Goal: Task Accomplishment & Management: Manage account settings

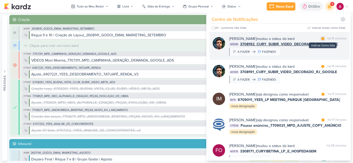
click at [322, 39] on div at bounding box center [322, 38] width 3 height 3
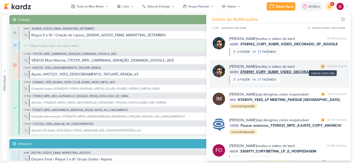
click at [321, 68] on div at bounding box center [322, 66] width 3 height 3
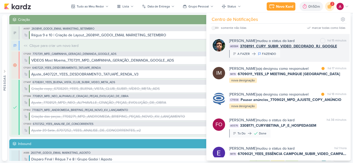
scroll to position [52, 0]
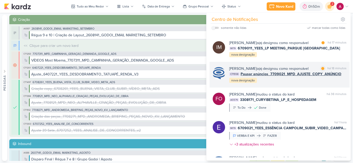
click at [295, 84] on div "[PERSON_NAME] o(a) designou como responsável marcar como lida há 18 minutos CT1…" at bounding box center [287, 75] width 117 height 18
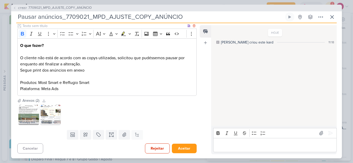
scroll to position [65, 0]
click at [27, 115] on img at bounding box center [28, 114] width 21 height 21
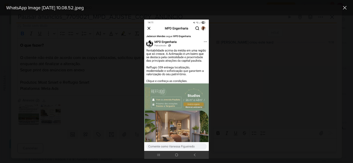
click at [51, 114] on div at bounding box center [176, 89] width 353 height 148
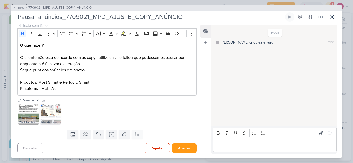
click at [51, 114] on img at bounding box center [50, 114] width 21 height 21
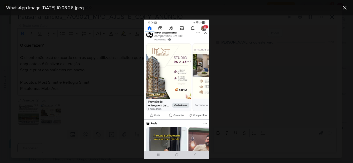
click at [31, 113] on div at bounding box center [176, 89] width 353 height 148
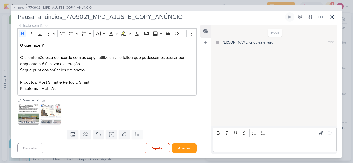
click at [47, 114] on img at bounding box center [50, 114] width 21 height 21
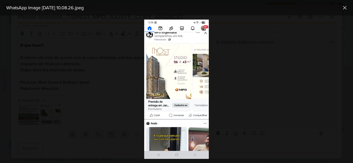
click at [47, 114] on div at bounding box center [176, 89] width 353 height 148
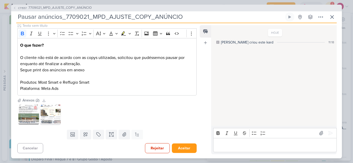
click at [30, 114] on img at bounding box center [28, 114] width 21 height 21
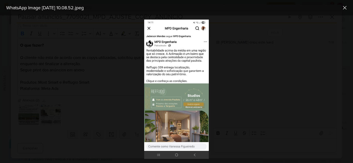
click at [53, 114] on div at bounding box center [176, 89] width 353 height 148
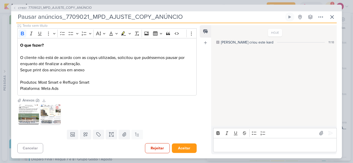
click at [53, 114] on img at bounding box center [50, 114] width 21 height 21
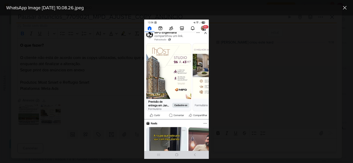
click at [32, 118] on div at bounding box center [176, 89] width 353 height 148
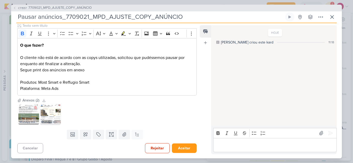
click at [32, 118] on img at bounding box center [28, 114] width 21 height 21
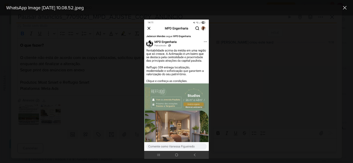
click at [97, 103] on div at bounding box center [176, 89] width 353 height 148
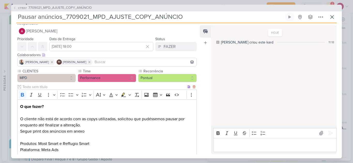
scroll to position [0, 0]
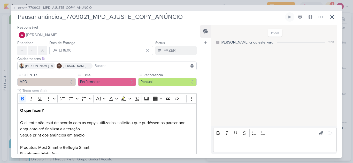
click at [110, 65] on input at bounding box center [144, 66] width 102 height 6
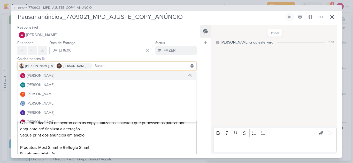
click at [54, 76] on div "[PERSON_NAME]" at bounding box center [40, 75] width 27 height 5
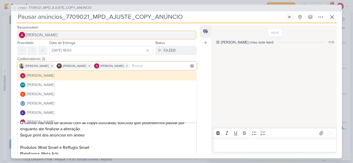
click at [54, 33] on span "[PERSON_NAME]" at bounding box center [41, 35] width 31 height 6
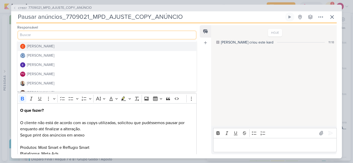
scroll to position [26, 0]
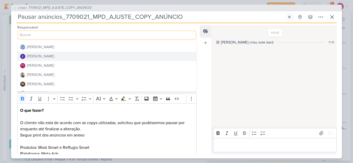
click at [46, 58] on div "[PERSON_NAME]" at bounding box center [40, 56] width 27 height 5
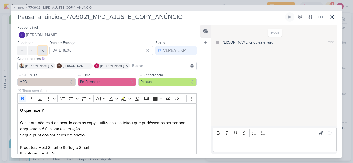
click at [42, 51] on icon at bounding box center [43, 51] width 4 height 4
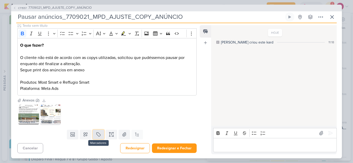
click at [96, 135] on icon at bounding box center [98, 134] width 5 height 5
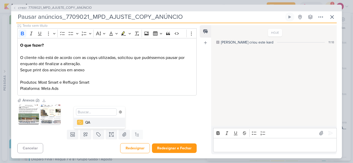
click at [93, 124] on div "QA" at bounding box center [102, 122] width 34 height 5
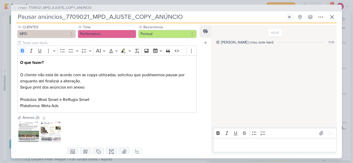
click at [227, 141] on div "Editor editing area: main" at bounding box center [274, 145] width 123 height 14
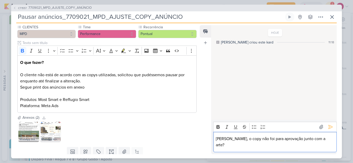
click at [289, 144] on p "[PERSON_NAME], o copy não foi para aprovação junto com a arte?" at bounding box center [274, 142] width 118 height 12
click at [277, 151] on div "[PERSON_NAME], o copy não foi para aprovação junto com a arte?" at bounding box center [274, 142] width 123 height 20
click at [328, 130] on icon at bounding box center [330, 127] width 5 height 5
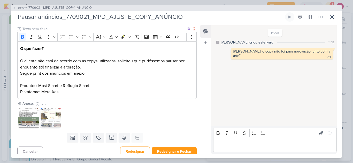
scroll to position [83, 0]
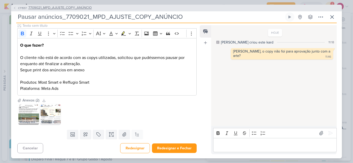
click at [53, 8] on span "7709021_MPD_AJUSTE_COPY_ANÚNCIO" at bounding box center [59, 7] width 63 height 5
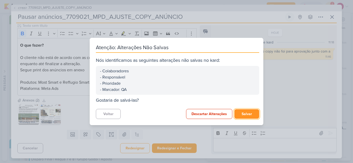
click at [242, 114] on button "Salvar" at bounding box center [246, 114] width 25 height 10
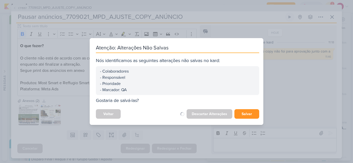
scroll to position [82, 0]
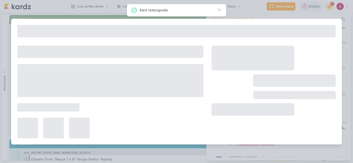
type input "7709021_MPD_AJUSTE_COPY_ANÚNCIO"
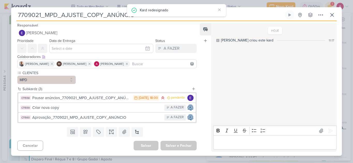
scroll to position [0, 0]
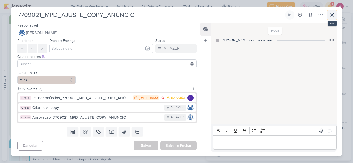
click at [329, 18] on button at bounding box center [331, 14] width 9 height 9
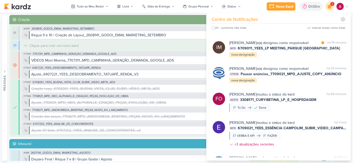
click at [329, 8] on icon at bounding box center [329, 6] width 6 height 6
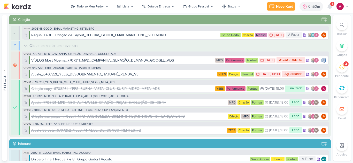
click at [339, 26] on div at bounding box center [341, 24] width 11 height 11
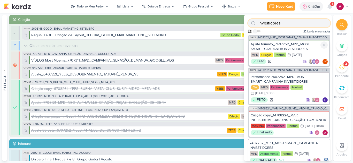
type input "investidores"
click at [298, 46] on div "Ajuste formato_7407252_MPD_MOST SMART_CAMPANHA INVESTIDORES" at bounding box center [288, 46] width 77 height 9
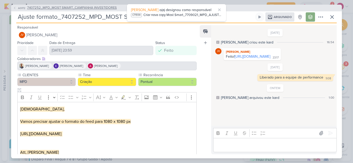
click at [72, 6] on span "7407252_MPD_MOST SMART_CAMPANHA INVESTIDORES" at bounding box center [72, 7] width 90 height 5
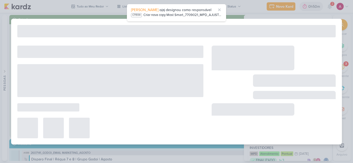
type input "7407252_MPD_MOST SMART_CAMPANHA INVESTIDORES"
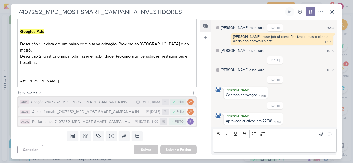
scroll to position [243, 0]
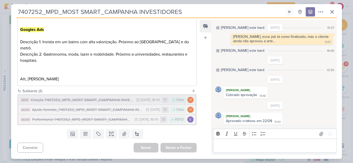
click at [84, 100] on div "Criação 7407252_MPD_MOST SMART_CAMPANHA INVESTIDORES" at bounding box center [82, 100] width 103 height 6
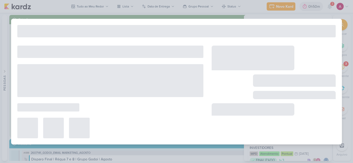
type input "Criação 7407252_MPD_MOST SMART_CAMPANHA INVESTIDORES"
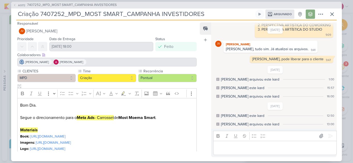
scroll to position [0, 0]
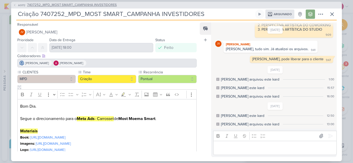
click at [39, 6] on span "7407252_MPD_MOST SMART_CAMPANHA INVESTIDORES" at bounding box center [72, 5] width 90 height 5
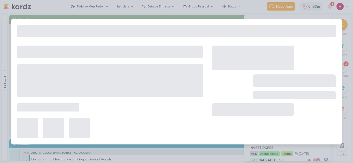
type input "7407252_MPD_MOST SMART_CAMPANHA INVESTIDORES"
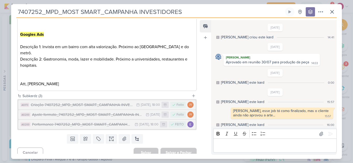
scroll to position [243, 0]
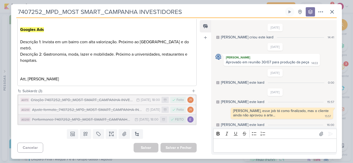
click at [77, 122] on div "Performance 7407252_MPD_MOST SMART_CAMPANHA INVESTIDORES" at bounding box center [82, 120] width 100 height 6
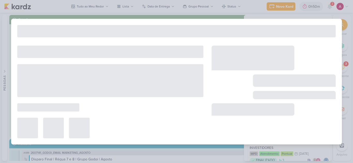
type input "Performance 7407252_MPD_MOST SMART_CAMPANHA INVESTIDORES"
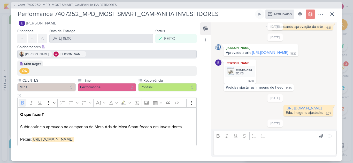
scroll to position [93, 0]
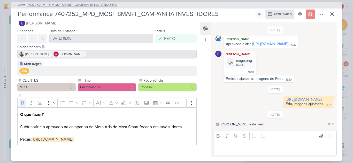
click at [14, 6] on icon at bounding box center [14, 5] width 3 height 3
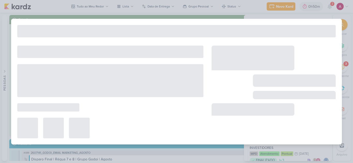
type input "7407252_MPD_MOST SMART_CAMPANHA INVESTIDORES"
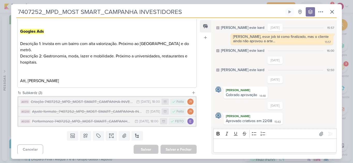
scroll to position [243, 0]
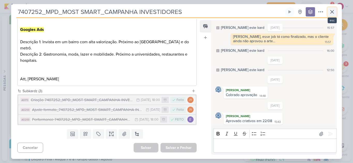
click at [332, 11] on icon at bounding box center [332, 12] width 6 height 6
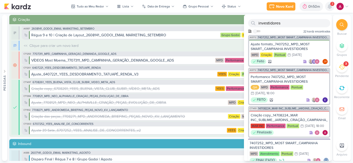
click at [329, 9] on icon at bounding box center [329, 6] width 4 height 5
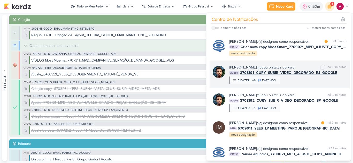
scroll to position [0, 0]
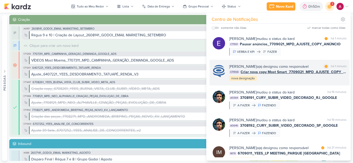
click at [305, 68] on div "[PERSON_NAME] o(a) designou como responsável" at bounding box center [268, 66] width 79 height 5
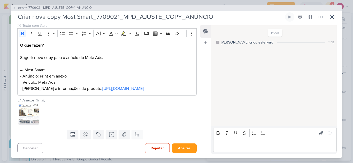
scroll to position [62, 0]
click at [30, 115] on img at bounding box center [28, 114] width 21 height 21
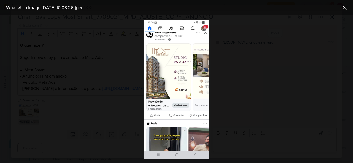
click at [83, 103] on div at bounding box center [176, 89] width 353 height 148
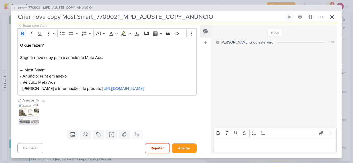
click at [249, 141] on div "Editor editing area: main" at bounding box center [274, 145] width 123 height 14
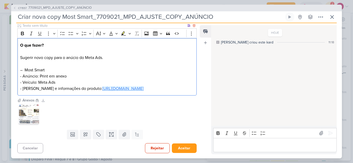
click at [103, 86] on link "[URL][DOMAIN_NAME]" at bounding box center [122, 88] width 41 height 5
click at [140, 59] on p "O que fazer? Sugerir novo copy para o anúcio do Meta Ads. – Most Smart - Anúnci…" at bounding box center [106, 67] width 173 height 50
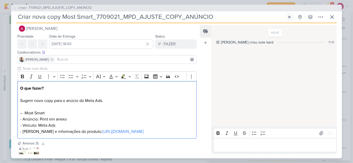
scroll to position [0, 0]
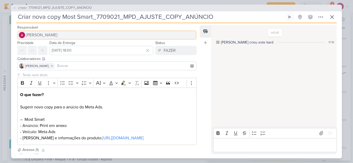
click at [35, 37] on span "[PERSON_NAME]" at bounding box center [41, 35] width 31 height 6
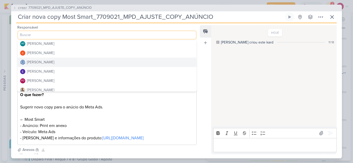
scroll to position [26, 0]
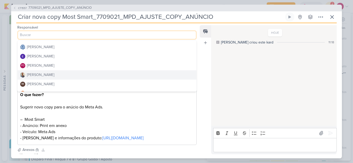
click at [41, 73] on div "[PERSON_NAME]" at bounding box center [40, 74] width 27 height 5
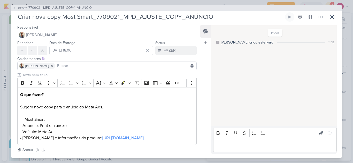
click at [68, 66] on input at bounding box center [125, 66] width 139 height 6
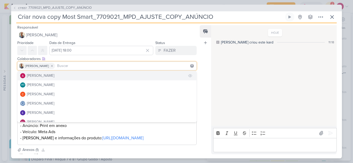
click at [33, 74] on div "[PERSON_NAME]" at bounding box center [40, 75] width 27 height 5
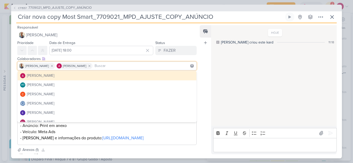
click at [201, 65] on div "Feed Atrelar email Solte o email para atrelar ao kard" at bounding box center [204, 89] width 11 height 129
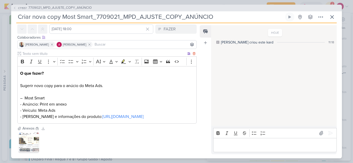
scroll to position [62, 0]
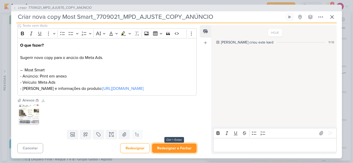
click at [177, 151] on button "Redesignar e Fechar" at bounding box center [174, 149] width 45 height 10
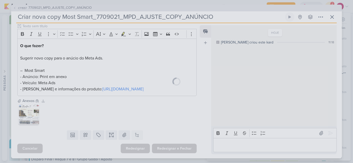
scroll to position [61, 0]
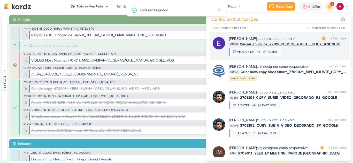
click at [322, 40] on div at bounding box center [323, 38] width 3 height 3
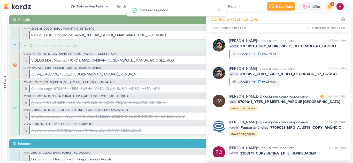
scroll to position [77, 0]
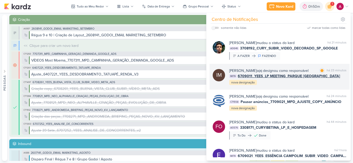
click at [300, 74] on div "[PERSON_NAME] o(a) designou como responsável" at bounding box center [268, 70] width 79 height 5
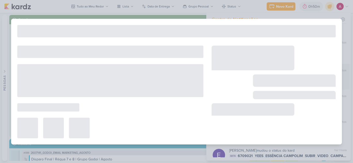
type input "6709011_YEES_LP MEETING_PARQUE [GEOGRAPHIC_DATA]"
type input "[DATE] 18:00"
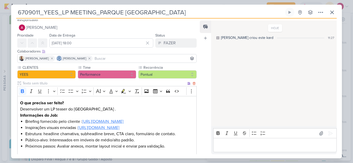
scroll to position [0, 0]
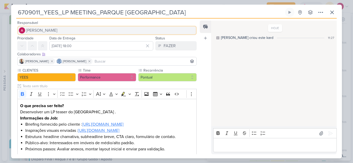
click at [53, 33] on span "[PERSON_NAME]" at bounding box center [41, 30] width 31 height 6
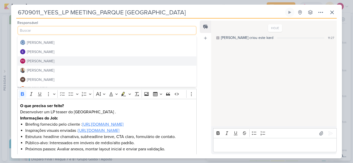
click at [55, 59] on button "FO [PERSON_NAME]" at bounding box center [107, 61] width 179 height 9
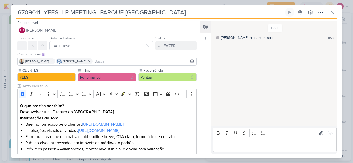
click at [118, 64] on input at bounding box center [144, 61] width 102 height 6
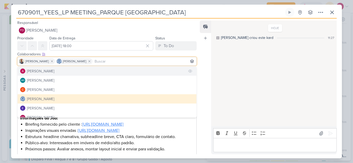
click at [77, 72] on button "[PERSON_NAME]" at bounding box center [107, 71] width 179 height 9
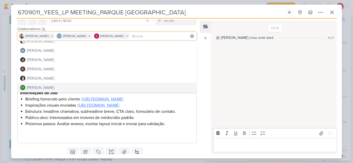
scroll to position [55, 0]
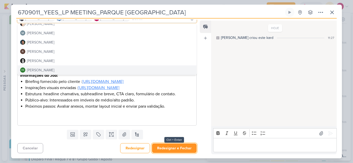
click at [171, 148] on button "Redesignar e Fechar" at bounding box center [174, 149] width 45 height 10
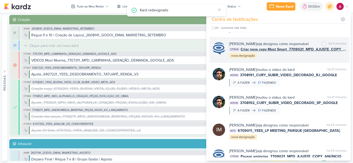
scroll to position [0, 0]
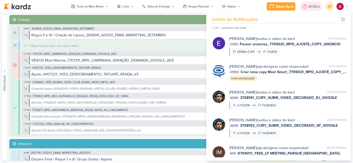
click at [309, 7] on div "0h50m" at bounding box center [314, 6] width 13 height 5
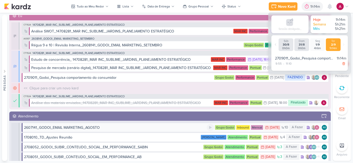
scroll to position [1007, 0]
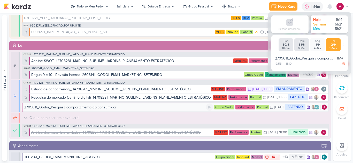
click at [142, 108] on div "2709011_Godoi_Pesquisa comportamento do consumidor" at bounding box center [115, 107] width 182 height 5
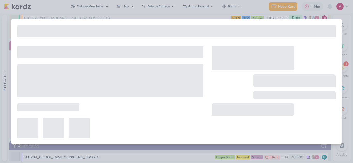
type input "2709011_Godoi_Pesquisa comportamento do consumidor"
type input "[DATE] 23:59"
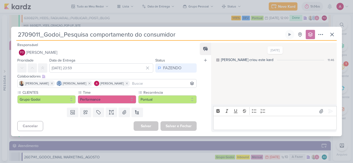
scroll to position [0, 0]
click at [292, 34] on button at bounding box center [289, 34] width 9 height 9
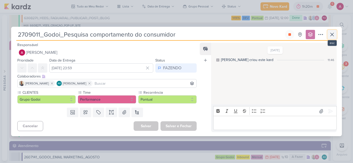
click at [333, 33] on icon at bounding box center [332, 34] width 6 height 6
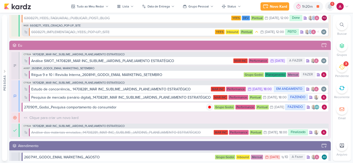
click at [328, 6] on icon at bounding box center [329, 6] width 4 height 5
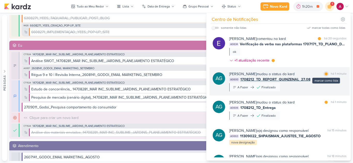
click at [324, 75] on div at bounding box center [325, 74] width 3 height 3
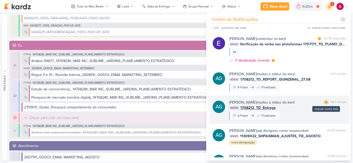
click at [325, 103] on div at bounding box center [325, 102] width 3 height 3
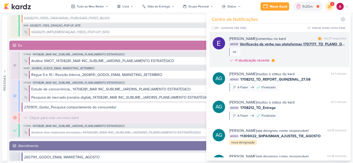
click at [310, 51] on div "[PERSON_NAME] comentou no kard marcar como lida há 27 segundos AG634 Verificaçã…" at bounding box center [287, 50] width 117 height 29
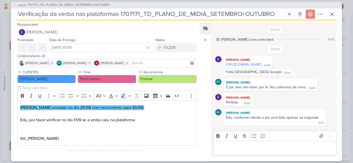
scroll to position [121, 0]
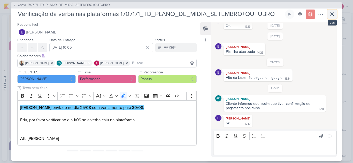
click at [331, 18] on button at bounding box center [331, 14] width 9 height 9
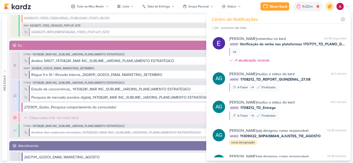
click at [328, 7] on icon at bounding box center [329, 6] width 6 height 6
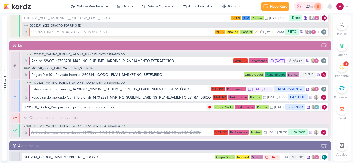
click at [318, 8] on icon at bounding box center [317, 6] width 3 height 3
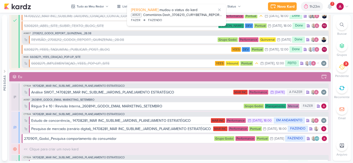
scroll to position [986, 0]
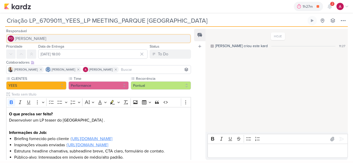
click at [33, 40] on span "[PERSON_NAME]" at bounding box center [30, 39] width 31 height 6
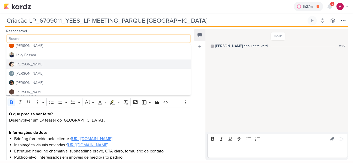
scroll to position [98, 0]
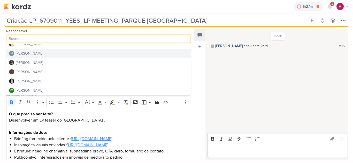
click at [53, 55] on button "[PERSON_NAME]" at bounding box center [98, 53] width 184 height 9
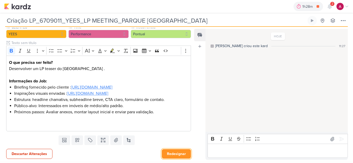
click at [168, 153] on button "Redesignar" at bounding box center [176, 154] width 29 height 10
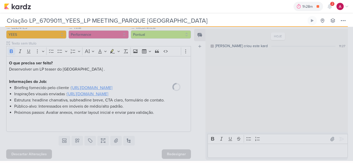
scroll to position [63, 0]
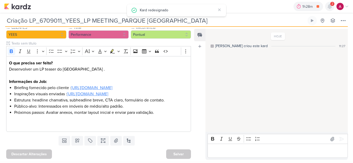
click at [329, 7] on icon at bounding box center [329, 6] width 4 height 5
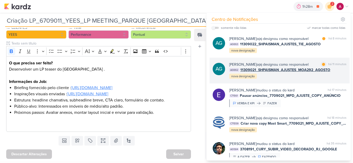
click at [290, 84] on div "AG Aline Gimenez Graciano o(a) designou como responsável marcar como lida há 11…" at bounding box center [279, 71] width 140 height 26
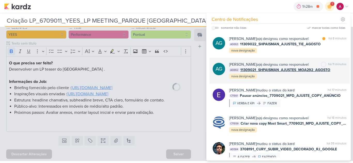
type input "11309021_SHPAISMAN_AJUSTES_MOA292_AGOSTO"
type input "4 de setembro de 2025 às 23:59"
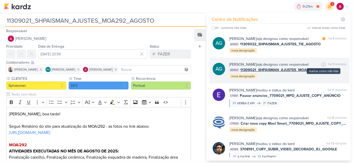
click at [322, 66] on div at bounding box center [323, 64] width 3 height 3
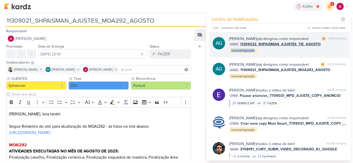
click at [334, 52] on div "Aline Gimenez Graciano o(a) designou como responsável marcar como lida há 8 min…" at bounding box center [287, 45] width 117 height 18
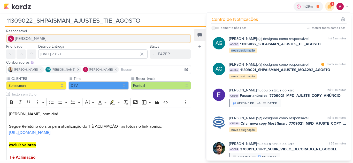
click at [28, 40] on span "[PERSON_NAME]" at bounding box center [30, 39] width 31 height 6
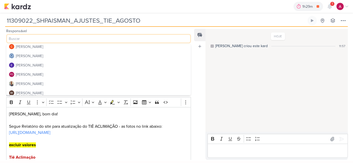
scroll to position [20, 0]
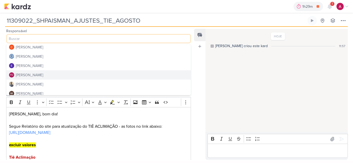
click at [34, 73] on div "[PERSON_NAME]" at bounding box center [29, 75] width 27 height 5
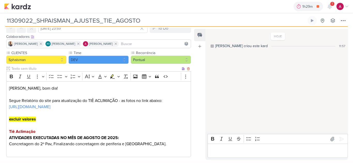
scroll to position [82, 0]
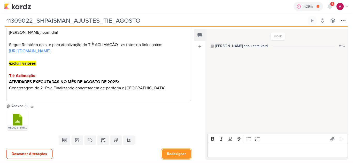
click at [175, 153] on button "Redesignar" at bounding box center [176, 154] width 29 height 10
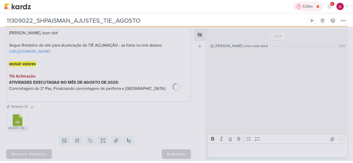
scroll to position [81, 0]
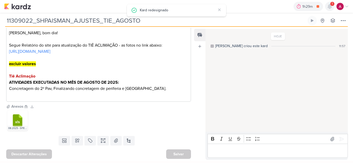
click at [329, 8] on icon at bounding box center [329, 6] width 4 height 5
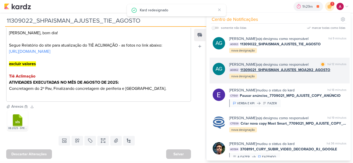
click at [300, 67] on div "Aline Gimenez Graciano o(a) designou como responsável" at bounding box center [268, 64] width 79 height 5
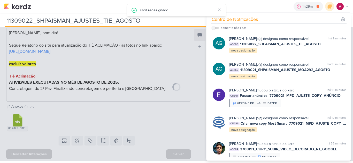
type input "11309021_SHPAISMAN_AJUSTES_MOA292_AGOSTO"
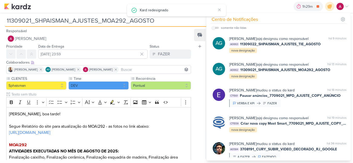
click at [19, 34] on div "Responsável Alessandra Gomes Alessandra Gomes AG Aline Gimenez Graciano Carlos …" at bounding box center [96, 35] width 193 height 15
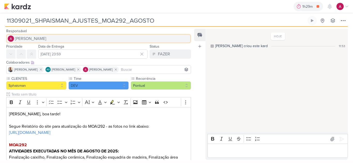
click at [23, 38] on span "[PERSON_NAME]" at bounding box center [30, 39] width 31 height 6
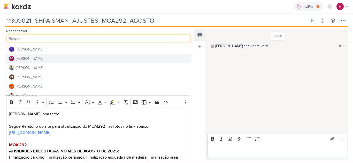
scroll to position [46, 0]
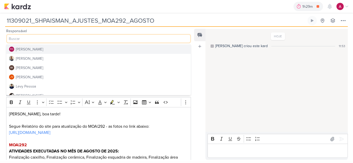
click at [28, 51] on div "[PERSON_NAME]" at bounding box center [29, 49] width 27 height 5
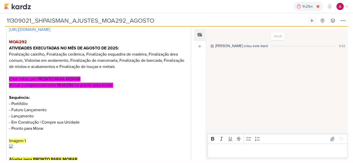
scroll to position [212, 0]
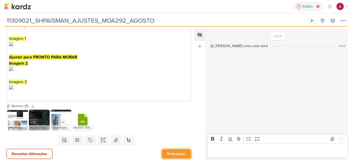
click at [179, 154] on button "Redesignar" at bounding box center [176, 154] width 29 height 10
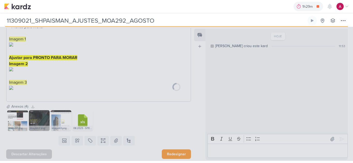
scroll to position [211, 0]
